Goal: Navigation & Orientation: Find specific page/section

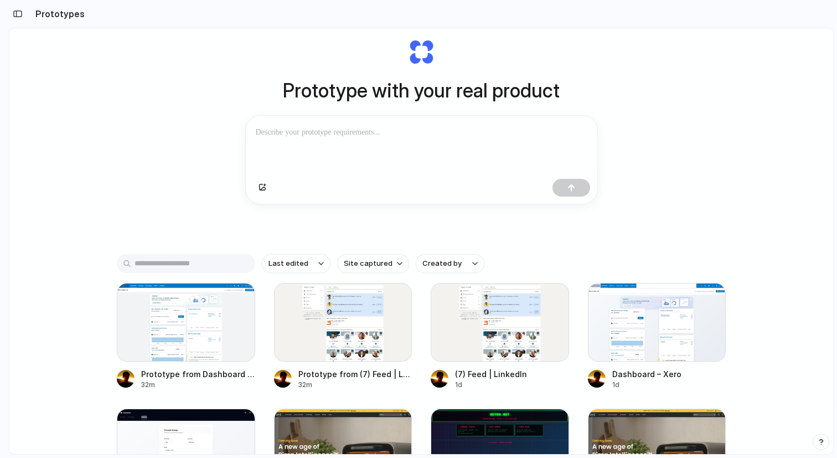
scroll to position [7, 0]
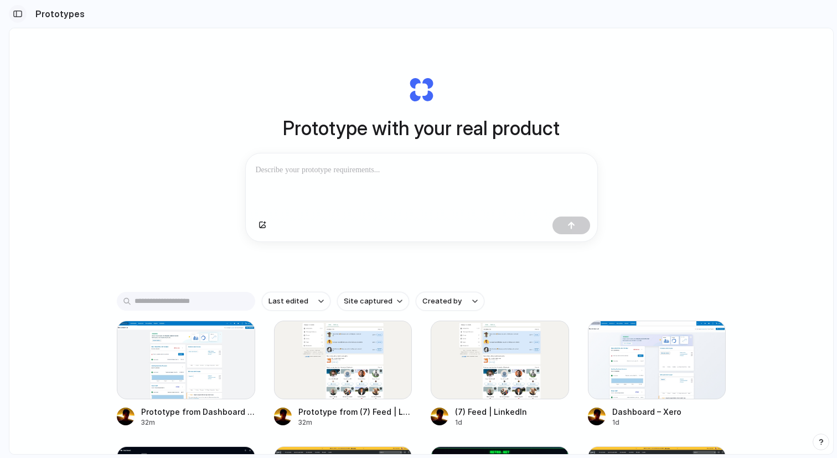
click at [21, 13] on div "button" at bounding box center [18, 14] width 10 height 8
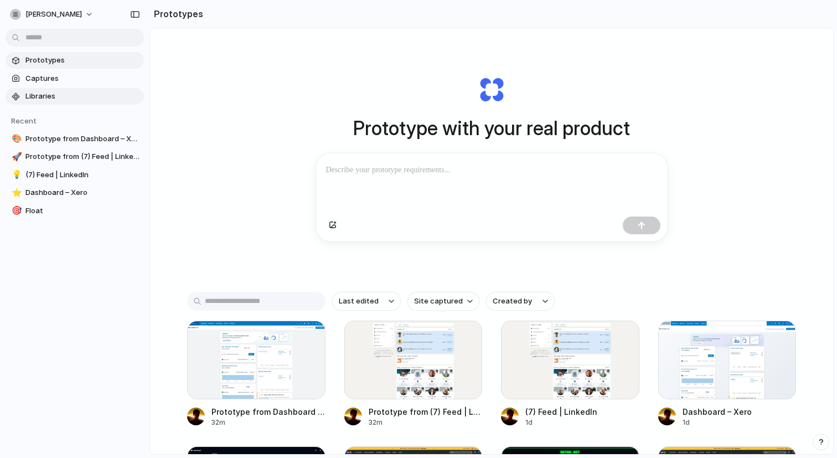
click at [52, 100] on span "Libraries" at bounding box center [82, 96] width 114 height 11
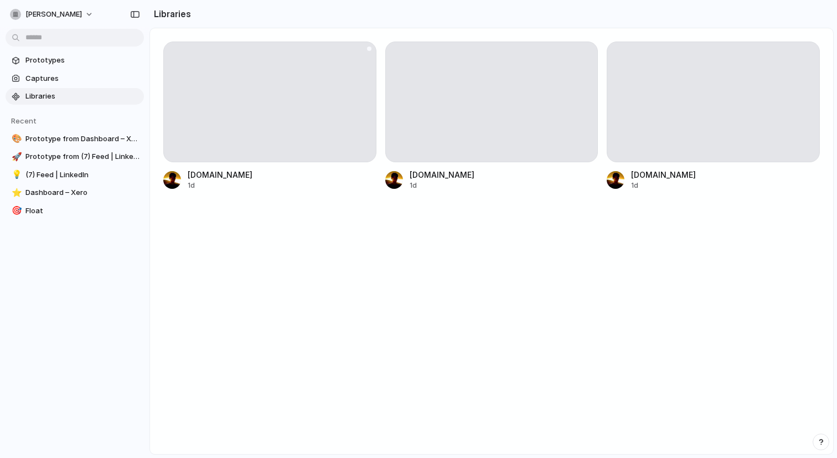
click at [325, 116] on div at bounding box center [269, 101] width 213 height 121
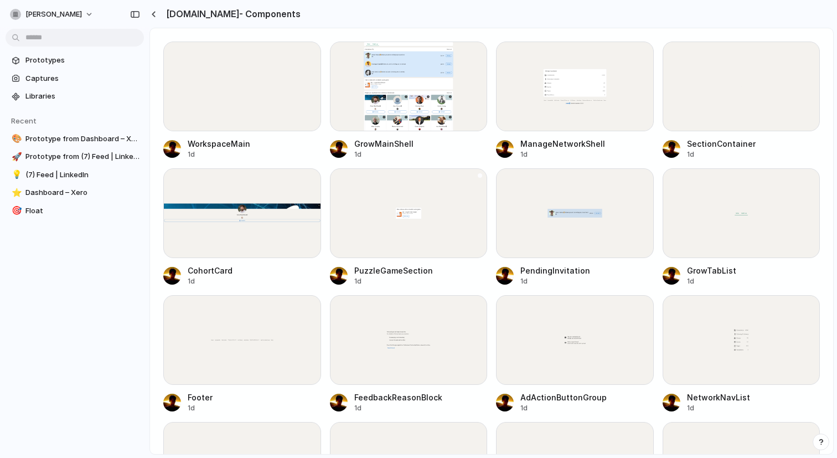
click at [369, 226] on div at bounding box center [409, 213] width 158 height 90
click at [53, 71] on link "Captures" at bounding box center [75, 78] width 138 height 17
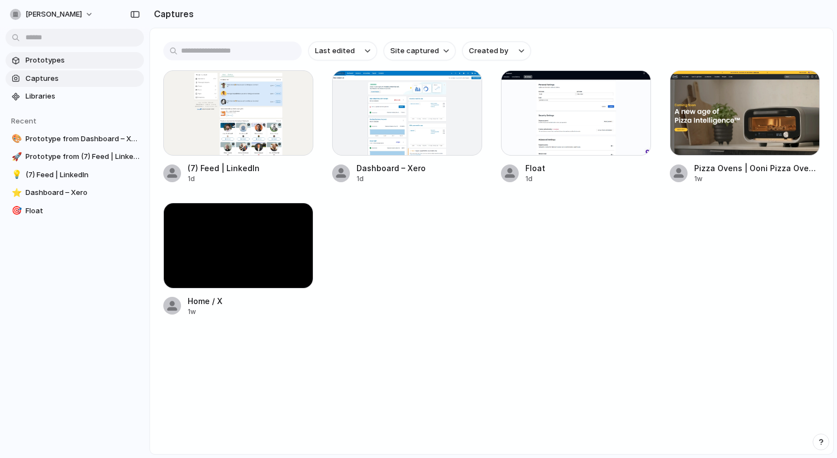
click at [64, 60] on span "Prototypes" at bounding box center [82, 60] width 114 height 11
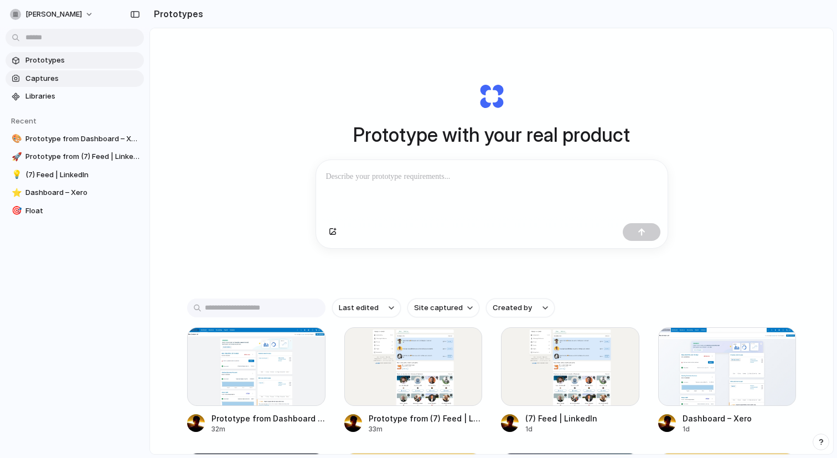
click at [64, 73] on span "Captures" at bounding box center [82, 78] width 114 height 11
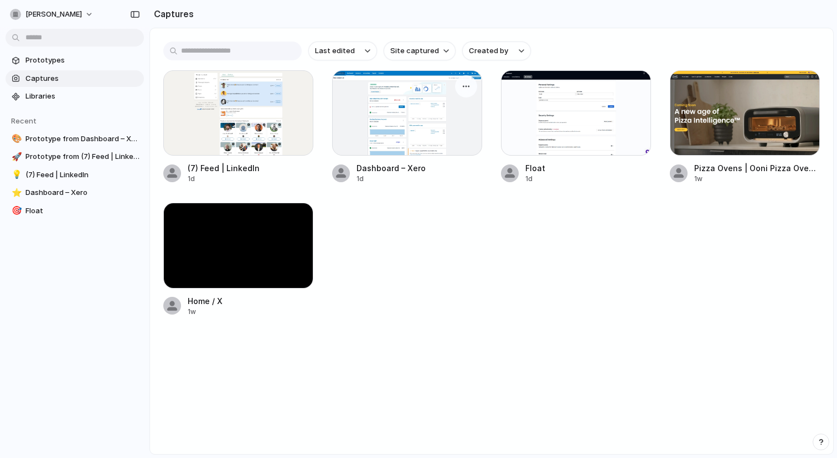
click at [414, 137] on div at bounding box center [407, 112] width 150 height 85
click at [59, 94] on span "Libraries" at bounding box center [82, 96] width 114 height 11
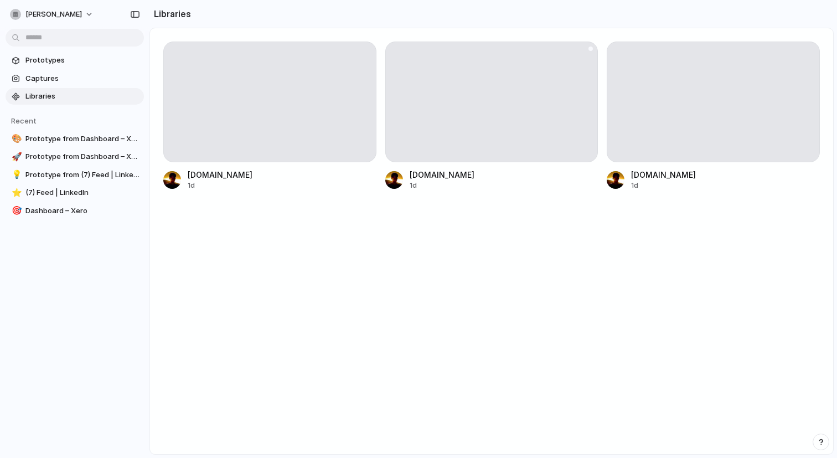
click at [547, 131] on div at bounding box center [491, 101] width 213 height 121
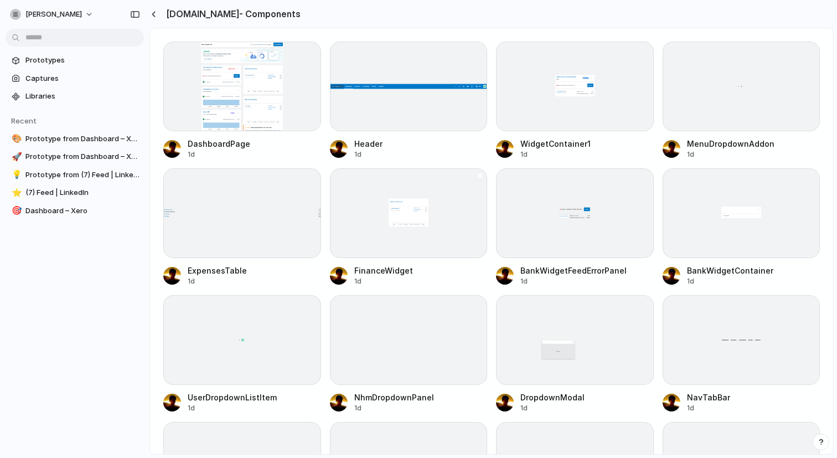
click at [427, 203] on div at bounding box center [409, 213] width 158 height 90
click at [157, 10] on div at bounding box center [154, 13] width 11 height 9
click at [156, 12] on button "button" at bounding box center [153, 13] width 8 height 9
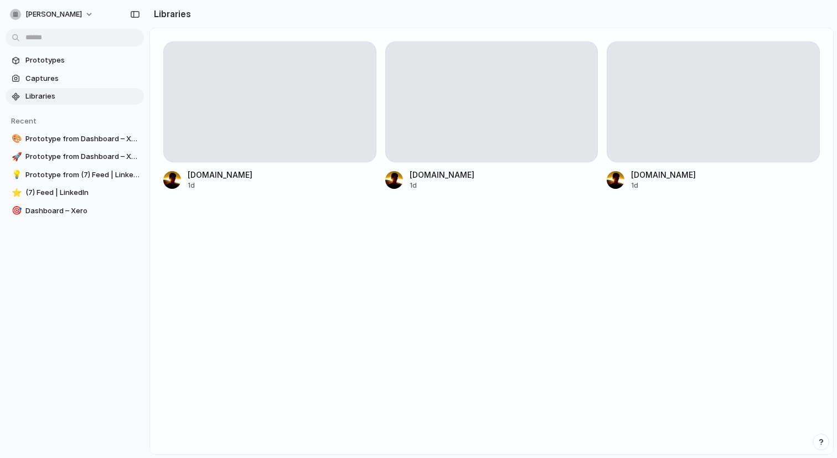
click at [57, 69] on section "Prototypes Captures Libraries" at bounding box center [74, 77] width 149 height 55
click at [65, 60] on span "Prototypes" at bounding box center [82, 60] width 114 height 11
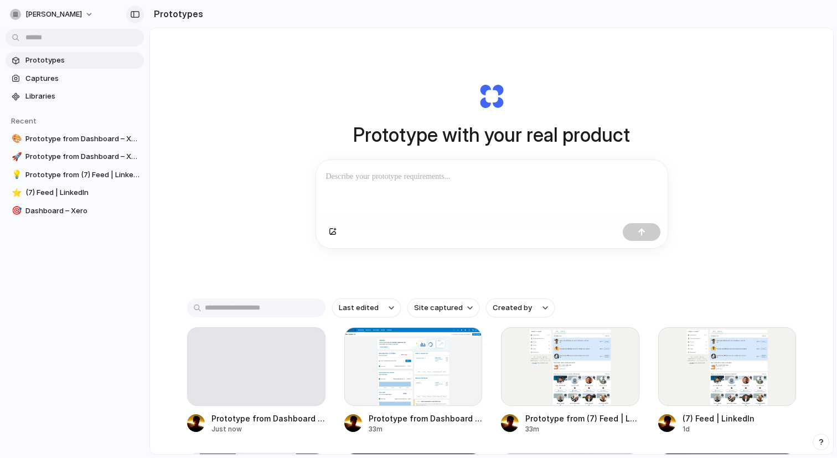
click at [129, 17] on button "button" at bounding box center [135, 15] width 18 height 18
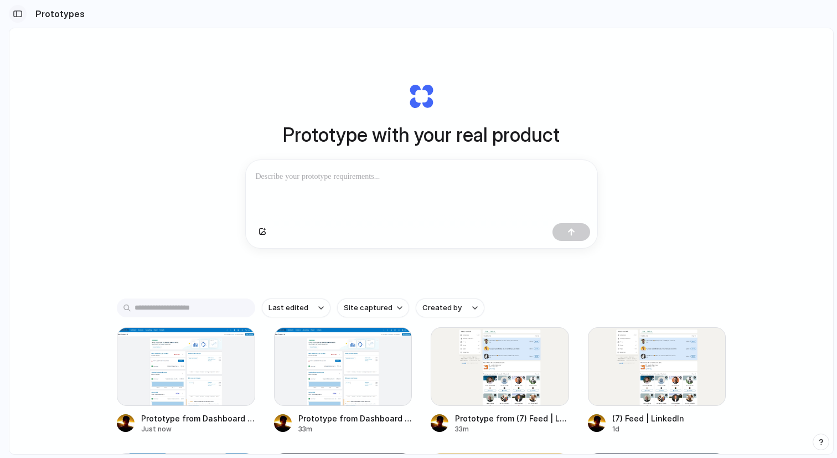
click at [19, 11] on div "button" at bounding box center [18, 14] width 10 height 8
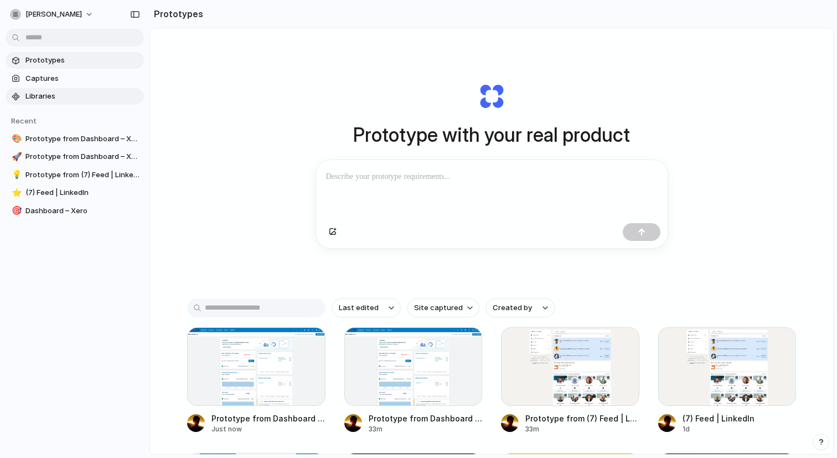
click at [74, 95] on span "Libraries" at bounding box center [82, 96] width 114 height 11
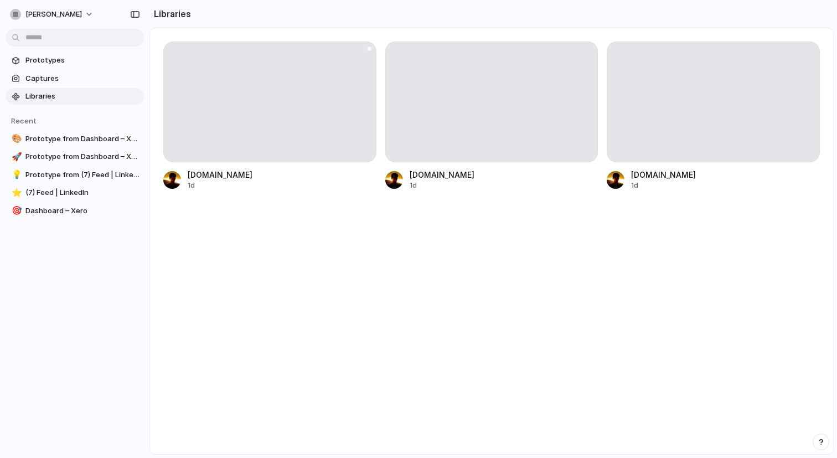
click at [243, 127] on div at bounding box center [269, 101] width 213 height 121
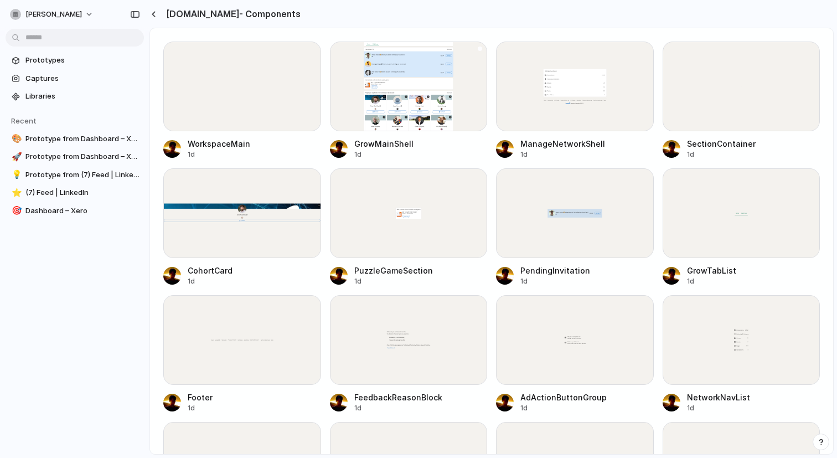
click at [414, 112] on div at bounding box center [409, 86] width 158 height 90
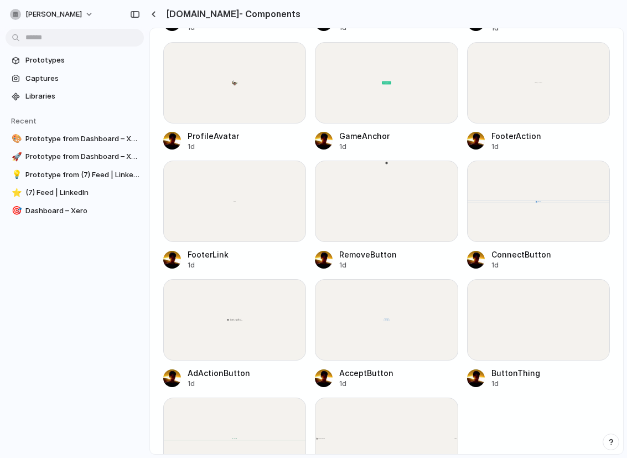
scroll to position [1028, 0]
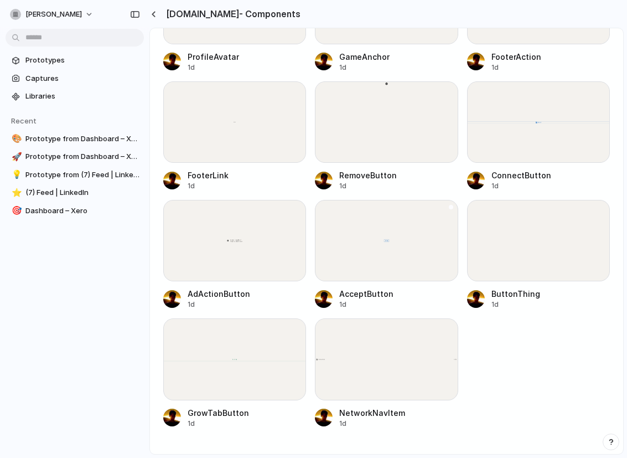
click at [354, 241] on div at bounding box center [386, 240] width 143 height 81
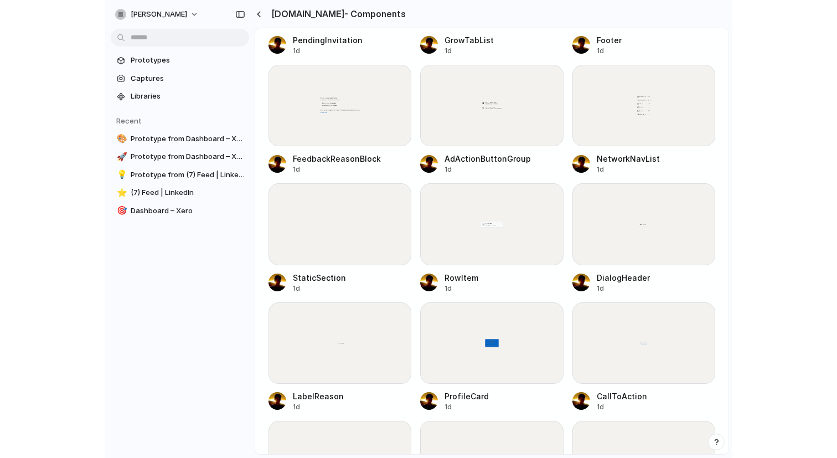
scroll to position [0, 0]
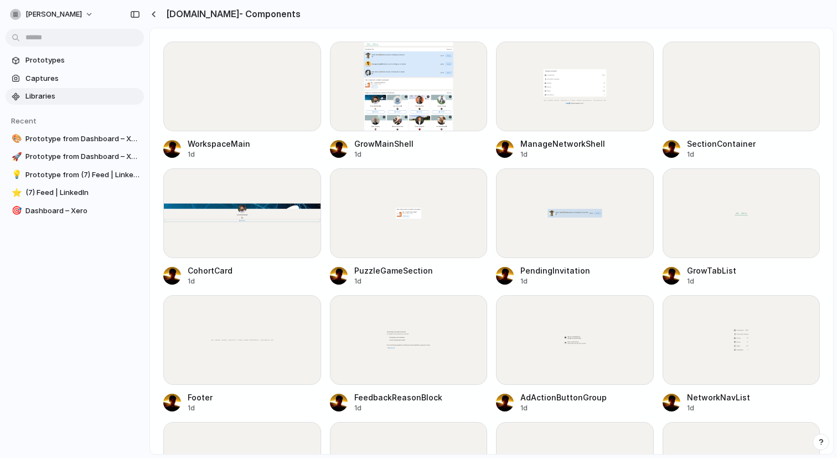
click at [82, 91] on span "Libraries" at bounding box center [82, 96] width 114 height 11
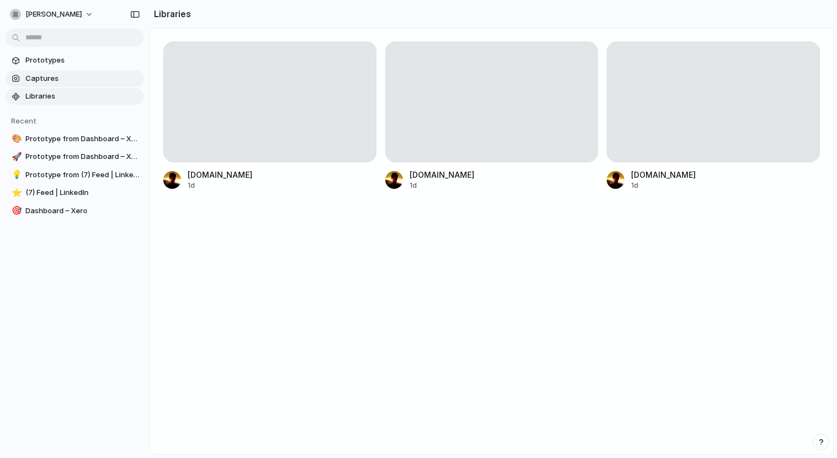
click at [82, 79] on span "Captures" at bounding box center [82, 78] width 114 height 11
